Goal: Transaction & Acquisition: Obtain resource

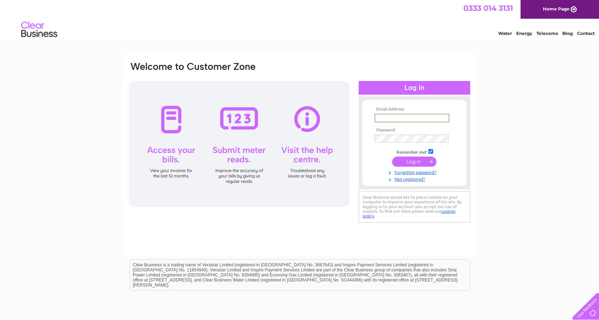
click at [401, 117] on input "text" at bounding box center [412, 118] width 75 height 9
type input "[EMAIL_ADDRESS][DOMAIN_NAME]"
click at [415, 160] on input "submit" at bounding box center [414, 161] width 44 height 10
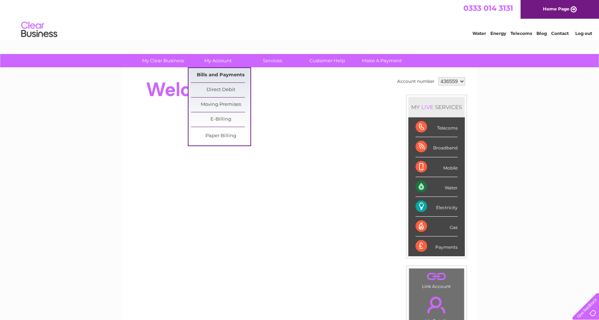
click at [216, 73] on link "Bills and Payments" at bounding box center [220, 75] width 59 height 14
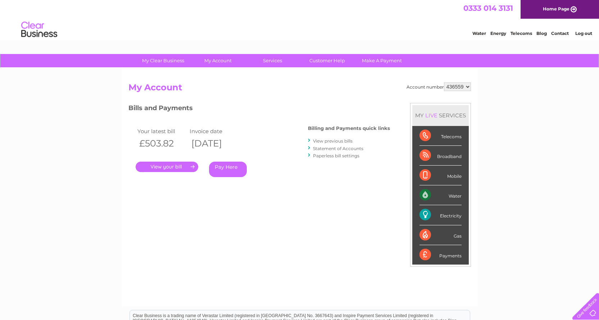
click at [165, 166] on link "." at bounding box center [167, 167] width 63 height 10
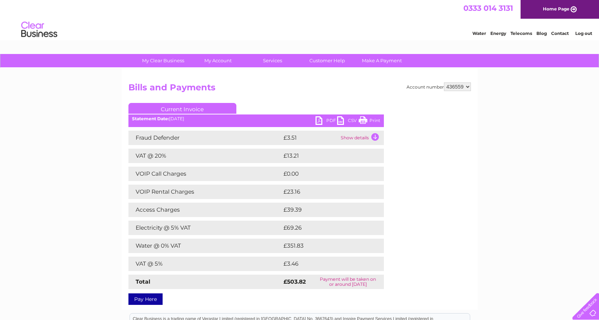
click at [321, 121] on link "PDF" at bounding box center [327, 121] width 22 height 10
click at [585, 33] on link "Log out" at bounding box center [583, 33] width 17 height 5
